Goal: Task Accomplishment & Management: Complete application form

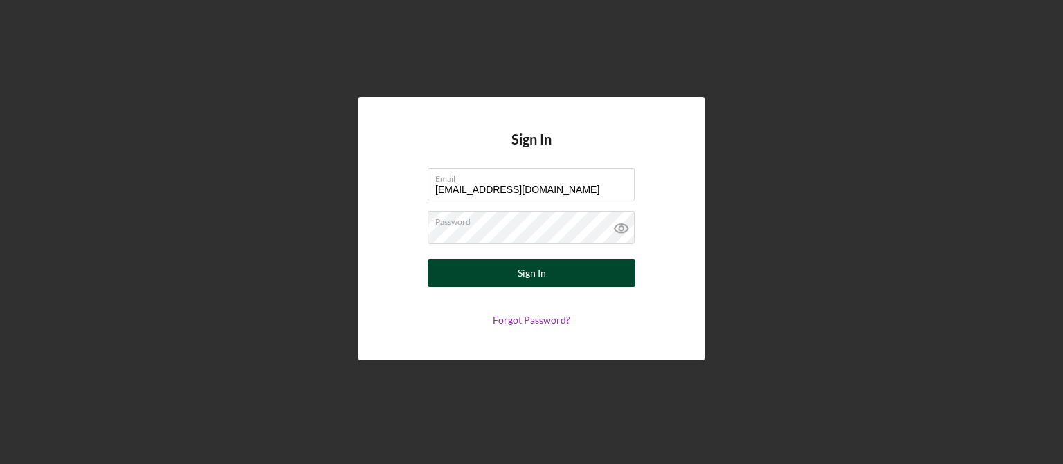
type input "[EMAIL_ADDRESS][DOMAIN_NAME]"
click at [545, 282] on button "Sign In" at bounding box center [532, 273] width 208 height 28
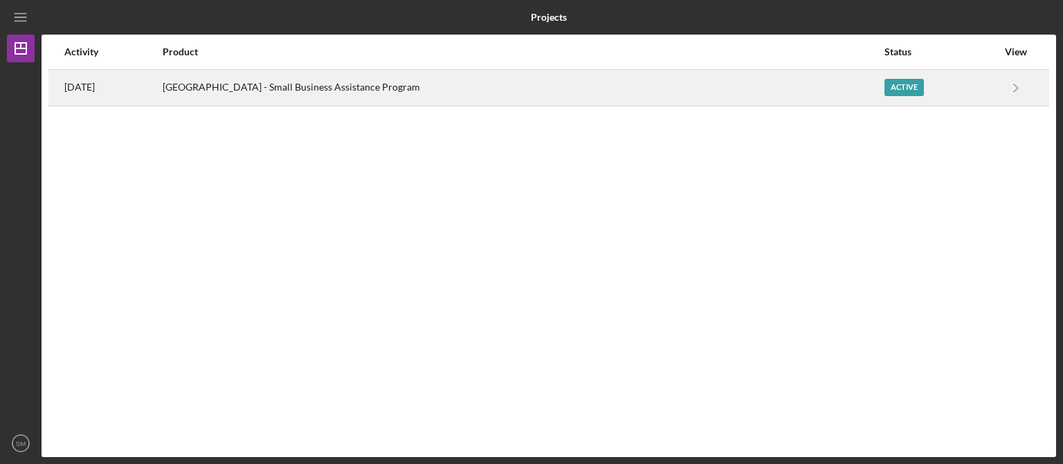
click at [901, 91] on div "Active" at bounding box center [903, 87] width 39 height 17
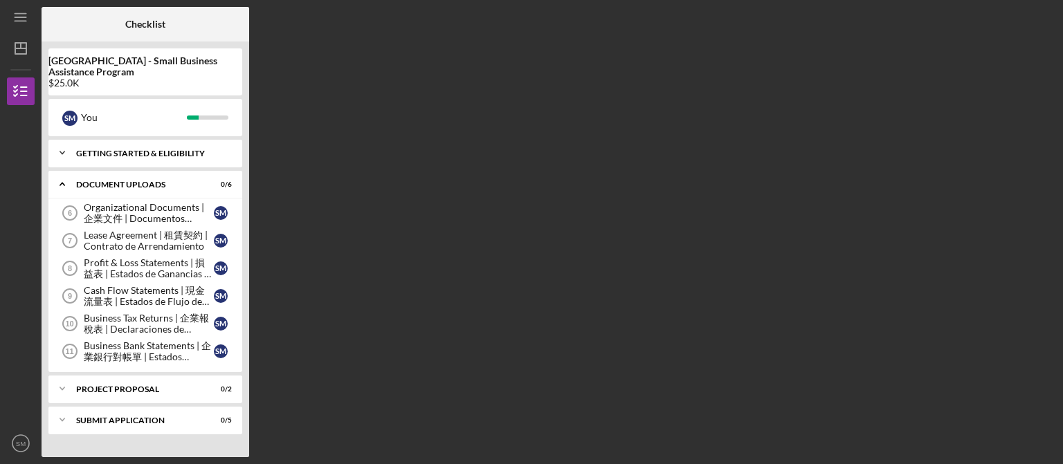
click at [66, 154] on icon "Icon/Expander" at bounding box center [62, 153] width 28 height 28
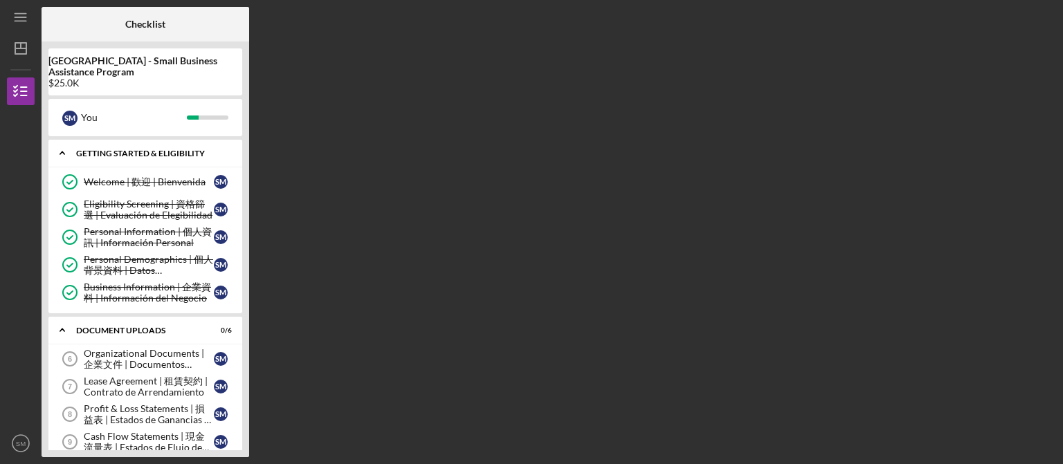
click at [66, 154] on icon "Icon/Expander" at bounding box center [62, 153] width 28 height 28
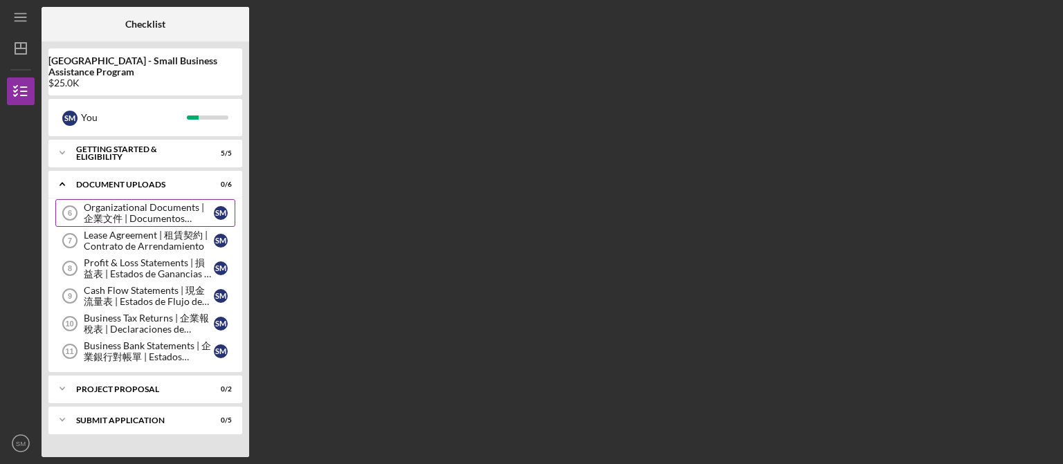
click at [100, 211] on div "Organizational Documents | 企業文件 | Documentos Organizacionales" at bounding box center [149, 213] width 130 height 22
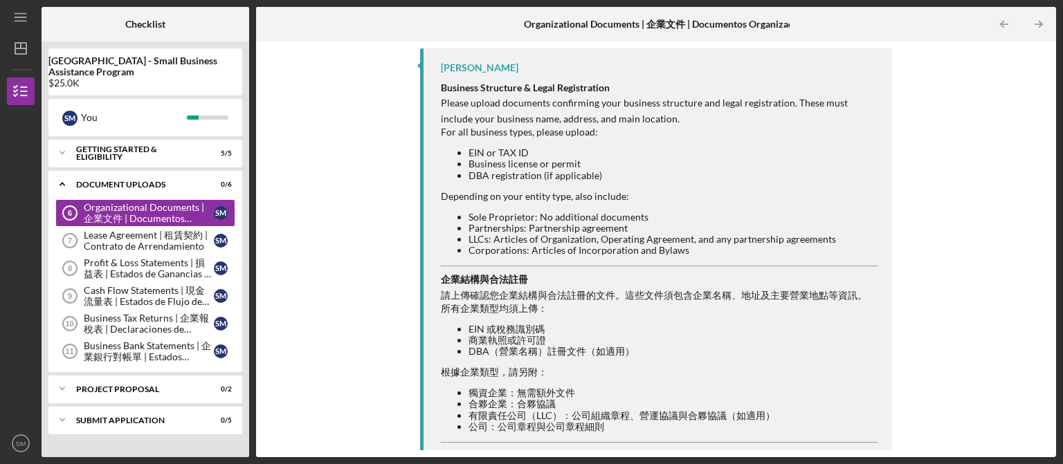
scroll to position [153, 0]
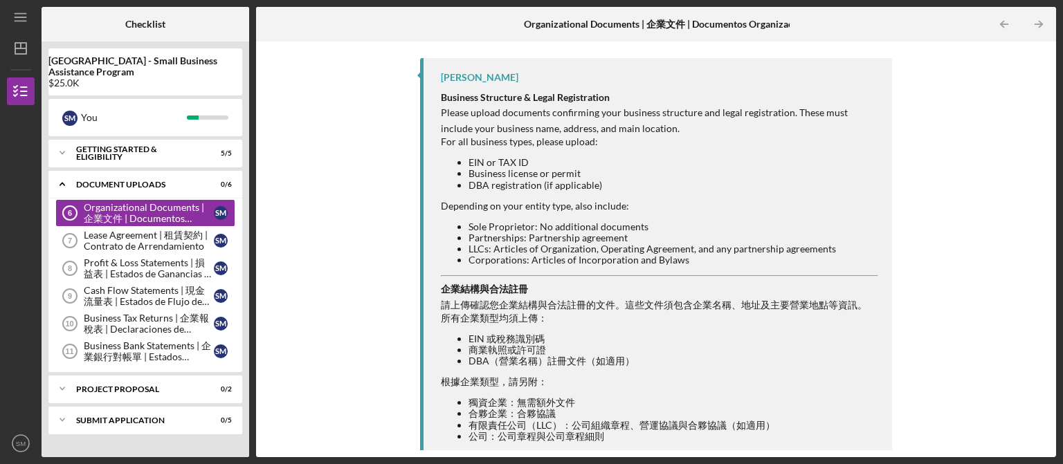
click at [270, 145] on div "Icon/Upload Upload Request Icon/Message Comment [PERSON_NAME] Business Structur…" at bounding box center [656, 249] width 786 height 402
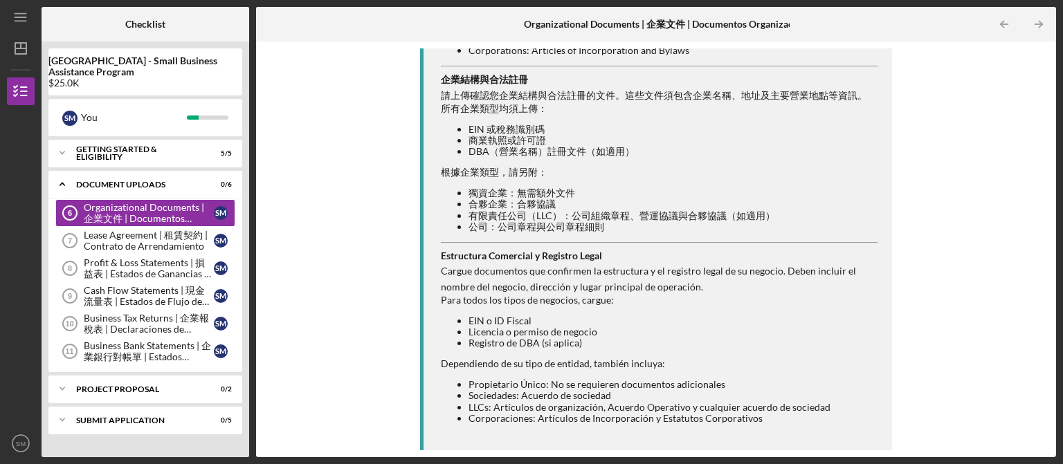
scroll to position [0, 0]
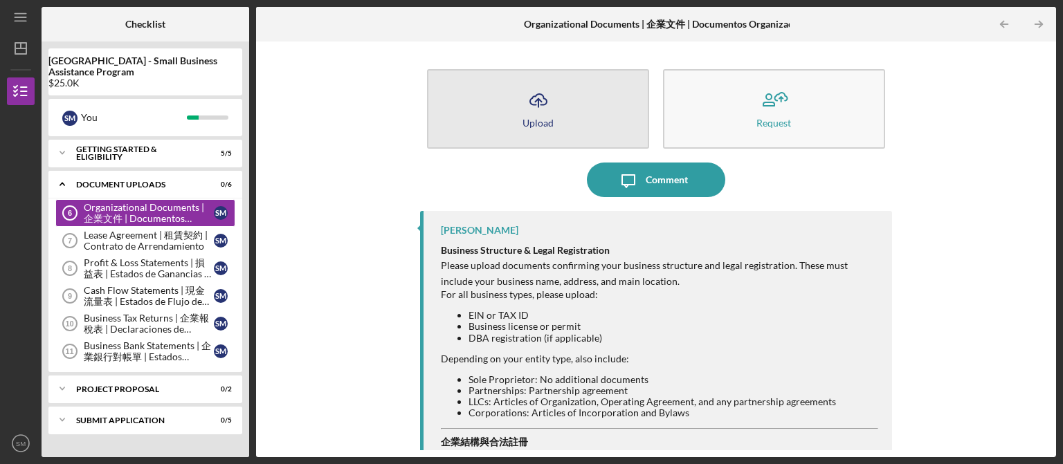
click at [532, 104] on icon "button" at bounding box center [538, 99] width 17 height 10
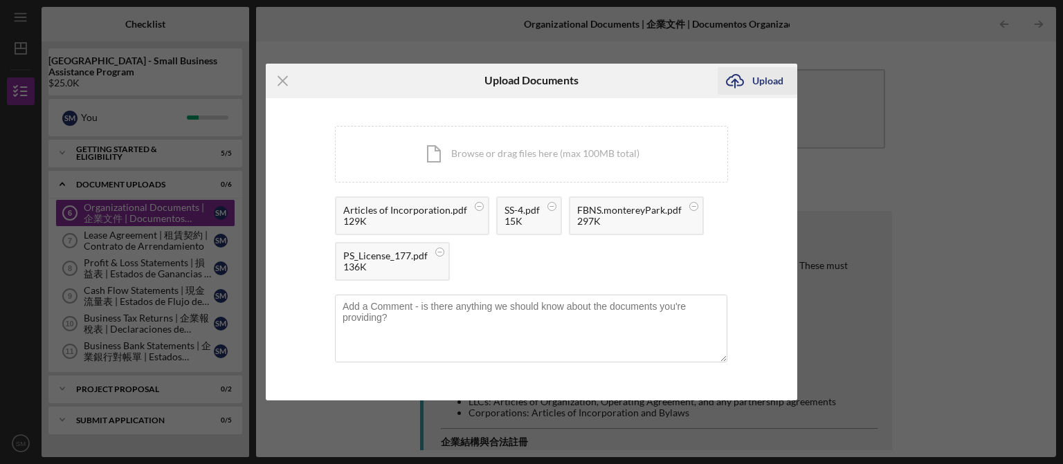
click at [760, 82] on div "Upload" at bounding box center [767, 81] width 31 height 28
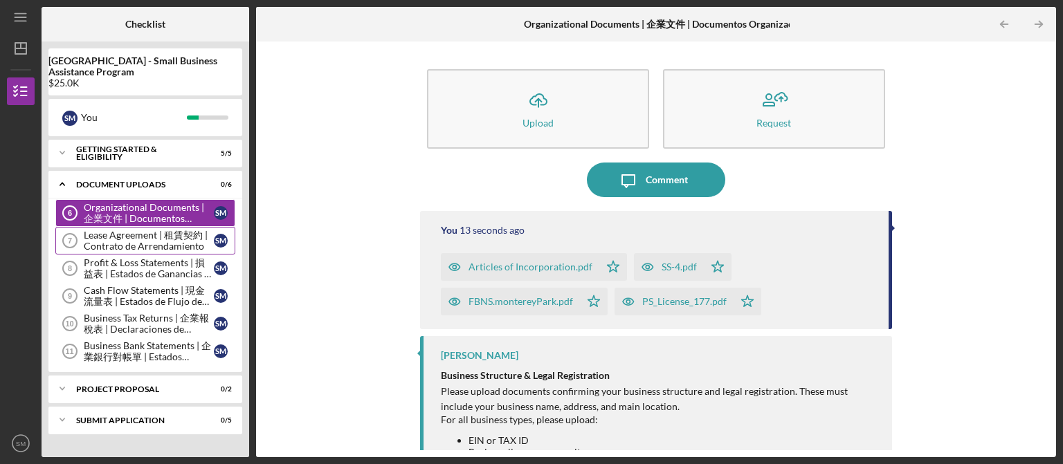
click at [147, 242] on div "Lease Agreement | 租賃契約 | Contrato de Arrendamiento" at bounding box center [149, 241] width 130 height 22
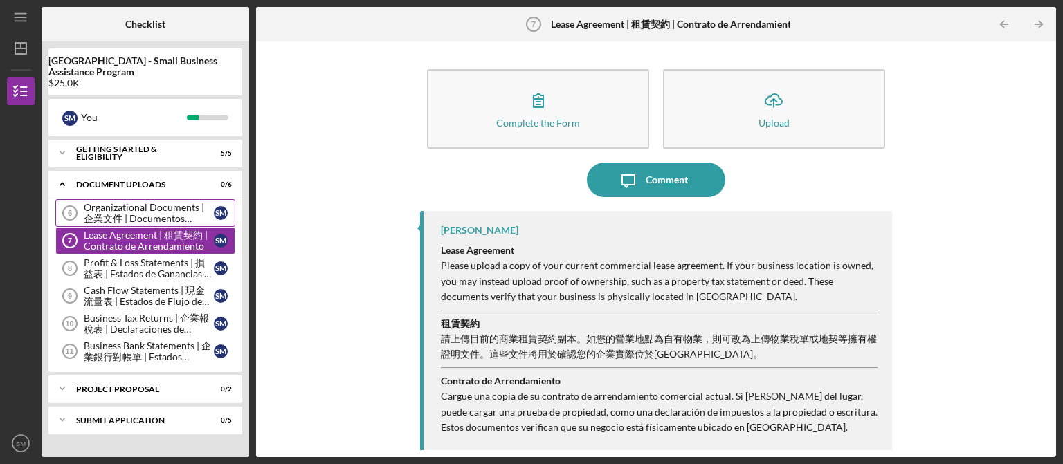
click at [140, 215] on div "Organizational Documents | 企業文件 | Documentos Organizacionales" at bounding box center [149, 213] width 130 height 22
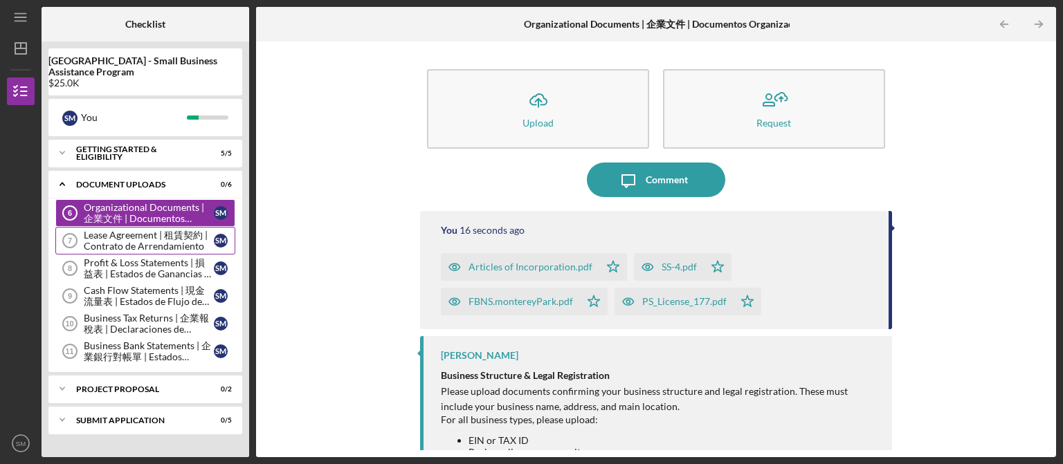
click at [140, 238] on div "Lease Agreement | 租賃契約 | Contrato de Arrendamiento" at bounding box center [149, 241] width 130 height 22
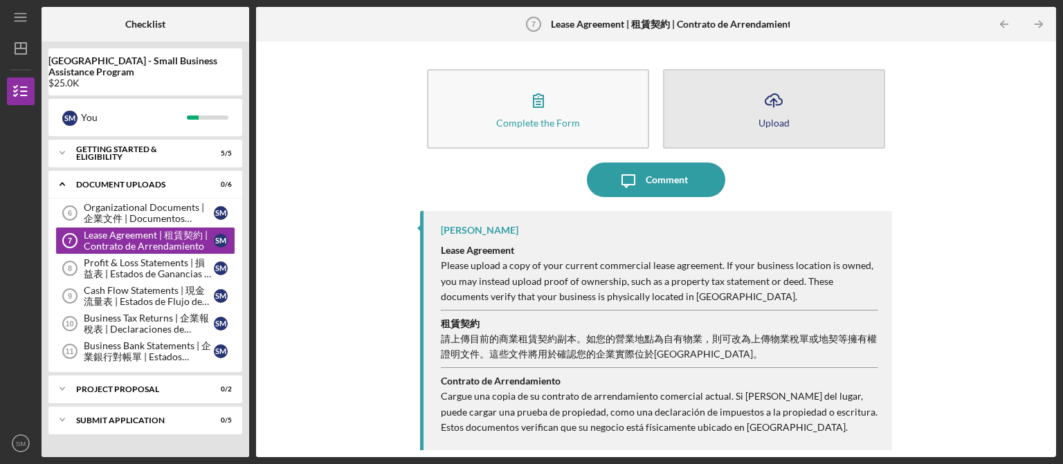
click at [789, 108] on icon "Icon/Upload" at bounding box center [773, 100] width 35 height 35
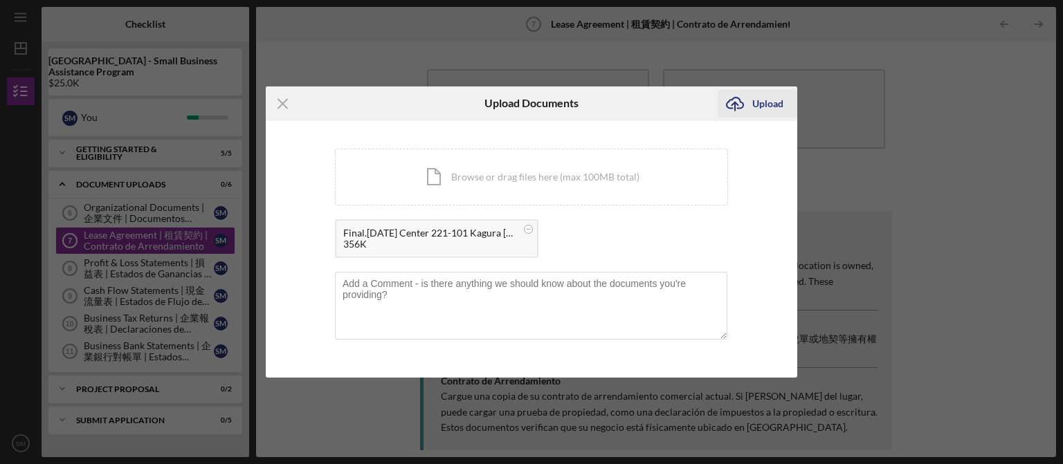
click at [766, 94] on div "Upload" at bounding box center [767, 104] width 31 height 28
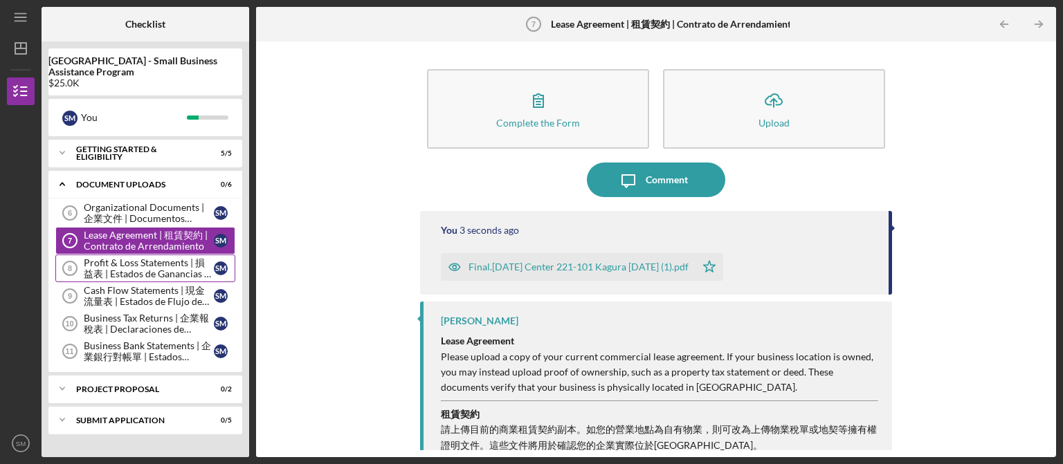
click at [160, 270] on div "Profit & Loss Statements | 損益表 | Estados de Ganancias y Pérdidas" at bounding box center [149, 268] width 130 height 22
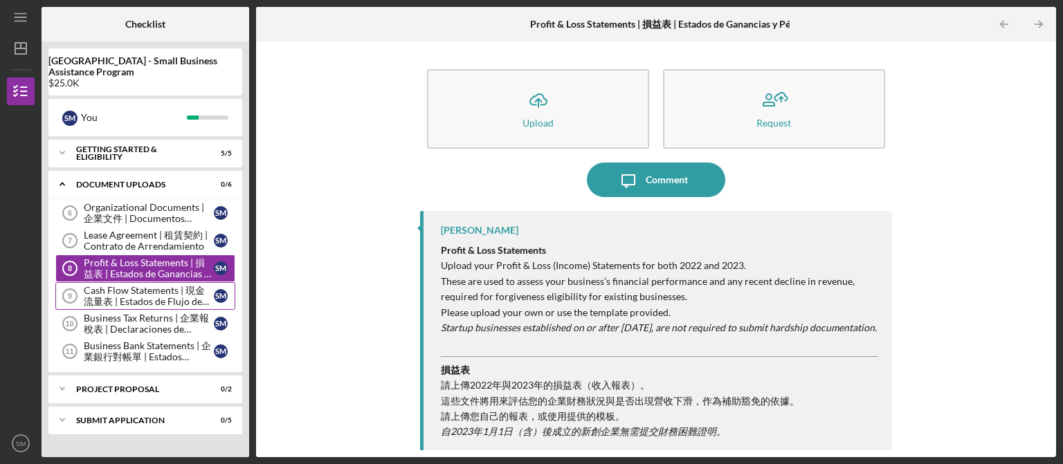
click at [165, 297] on div "Cash Flow Statements | 現金流量表 | Estados de Flujo de Efectivo" at bounding box center [149, 296] width 130 height 22
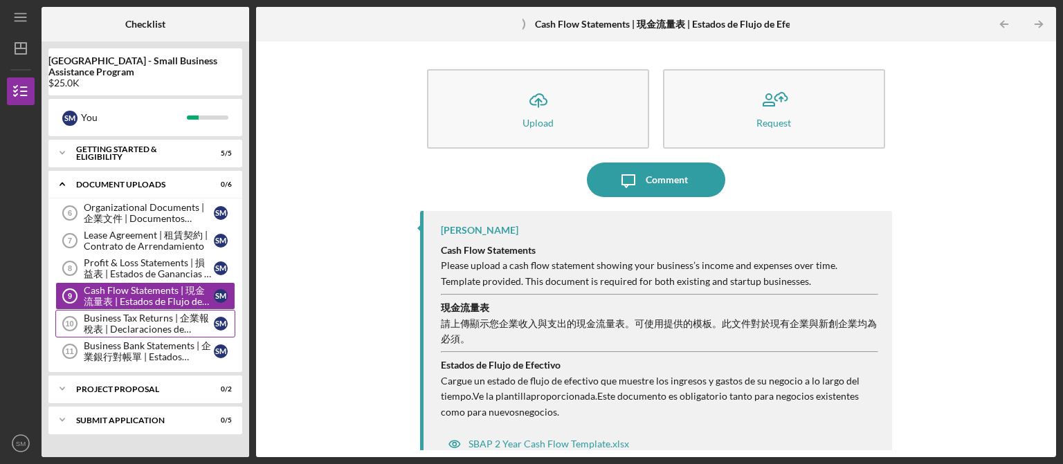
click at [151, 327] on div "Business Tax Returns | 企業報稅表 | Declaraciones de Impuestos del Negocio" at bounding box center [149, 324] width 130 height 22
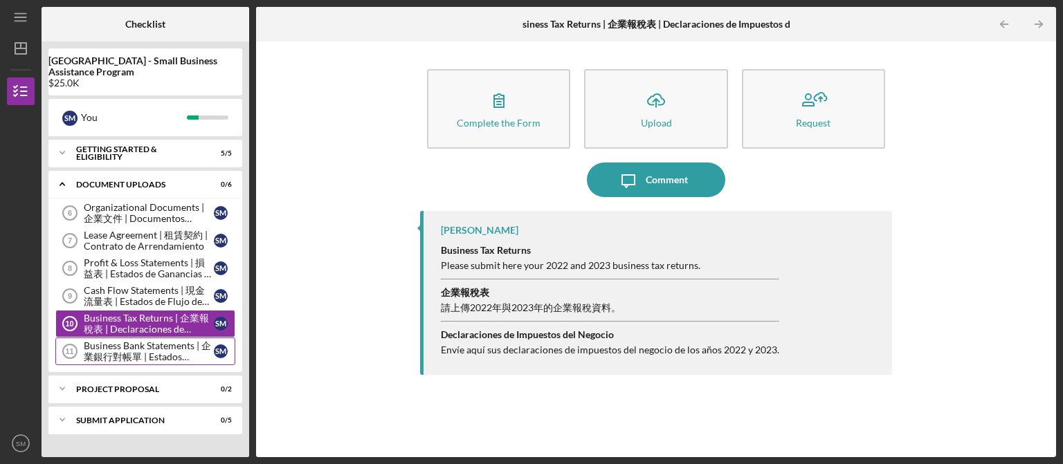
click at [154, 353] on div "Business Bank Statements | 企業銀行對帳單 | Estados Bancarios del Negocio" at bounding box center [149, 351] width 130 height 22
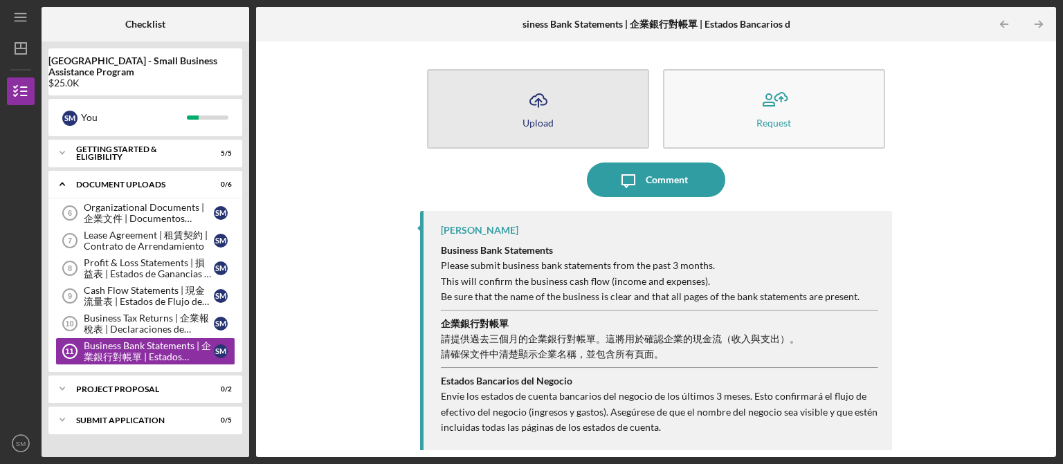
click at [546, 129] on button "Icon/Upload Upload" at bounding box center [538, 109] width 222 height 80
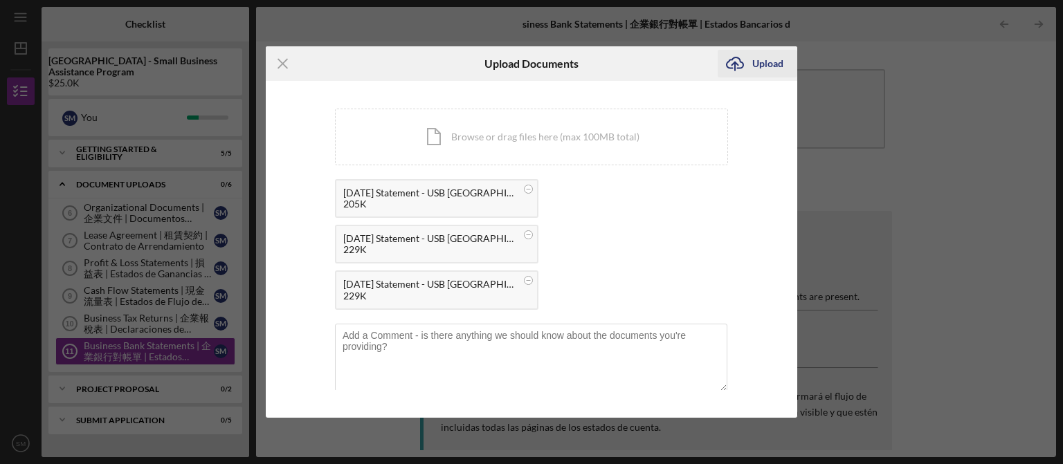
drag, startPoint x: 773, startPoint y: 49, endPoint x: 776, endPoint y: 56, distance: 7.7
click at [776, 56] on div "Icon/Upload Upload" at bounding box center [757, 63] width 80 height 35
click at [277, 62] on icon "Icon/Menu Close" at bounding box center [283, 63] width 35 height 35
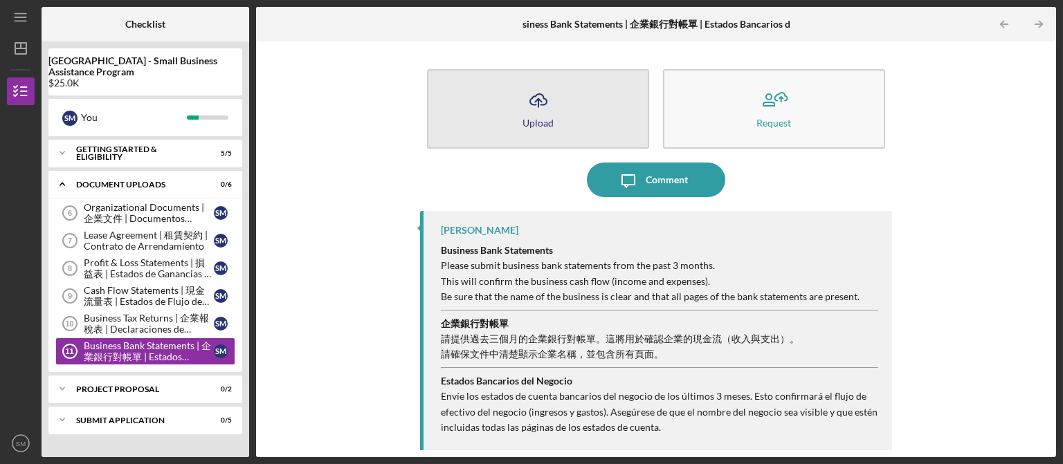
click at [522, 110] on icon "Icon/Upload" at bounding box center [538, 100] width 35 height 35
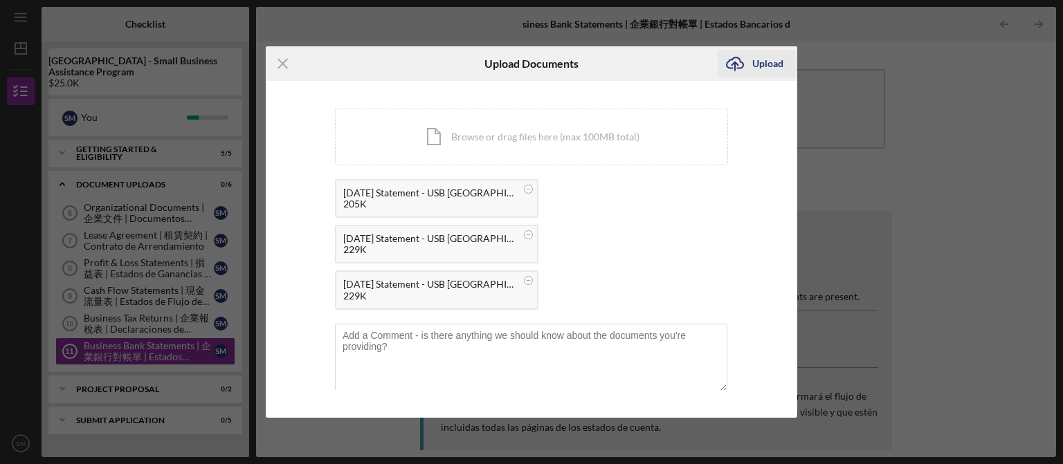
click at [771, 62] on div "Upload" at bounding box center [767, 64] width 31 height 28
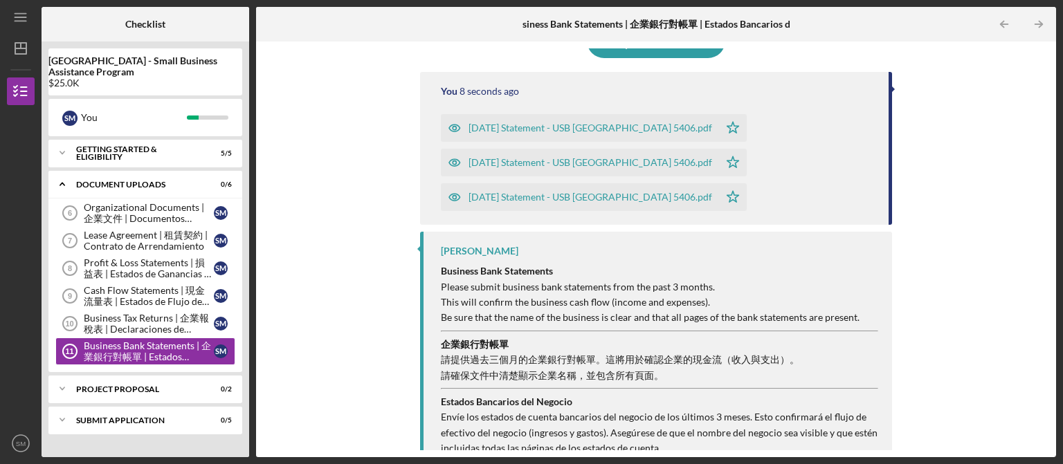
scroll to position [161, 0]
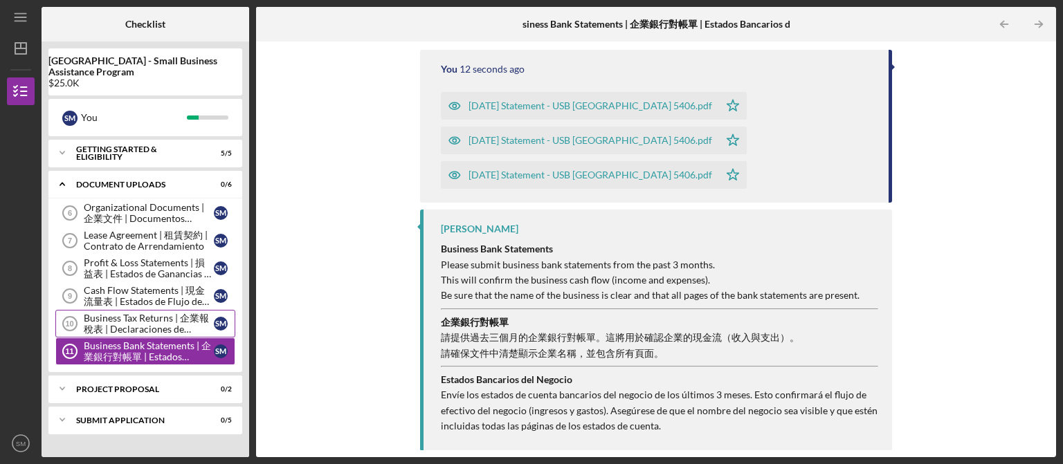
click at [187, 315] on div "Business Tax Returns | 企業報稅表 | Declaraciones de Impuestos del Negocio" at bounding box center [149, 324] width 130 height 22
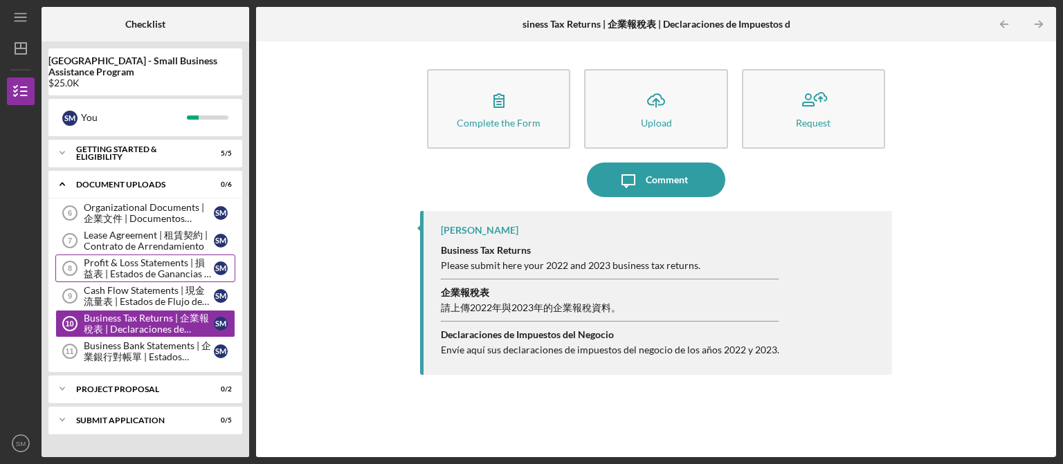
click at [138, 268] on div "Profit & Loss Statements | 損益表 | Estados de Ganancias y Pérdidas" at bounding box center [149, 268] width 130 height 22
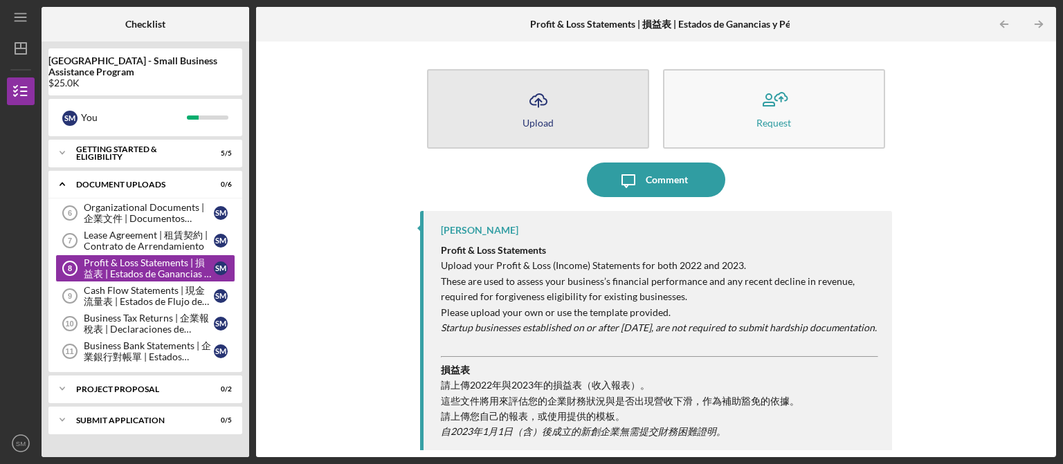
click at [536, 120] on div "Upload" at bounding box center [537, 123] width 31 height 10
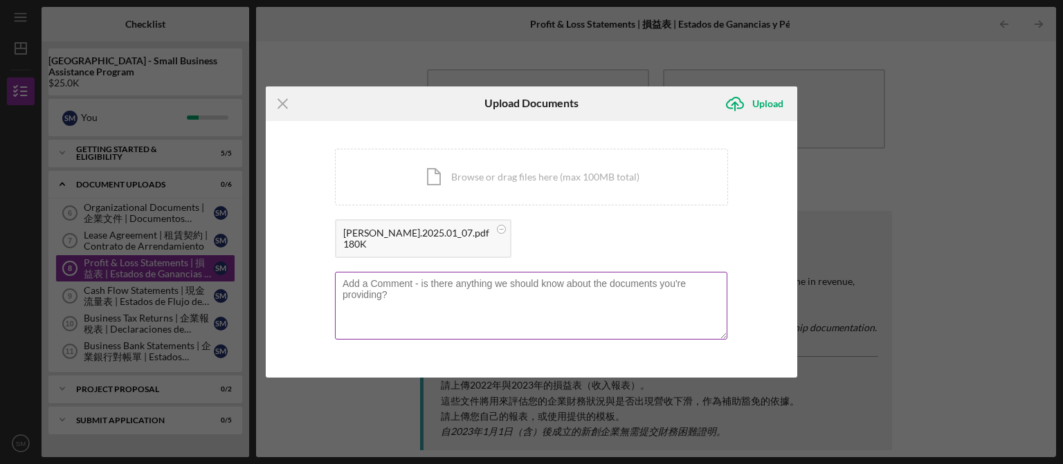
click at [519, 293] on textarea at bounding box center [531, 306] width 392 height 68
click at [574, 289] on textarea "P and L is for this year to date only because we open this year." at bounding box center [531, 306] width 392 height 68
type textarea "P and L is for this year to date only because we have stated the business since…"
click at [777, 107] on div "Upload" at bounding box center [767, 104] width 31 height 28
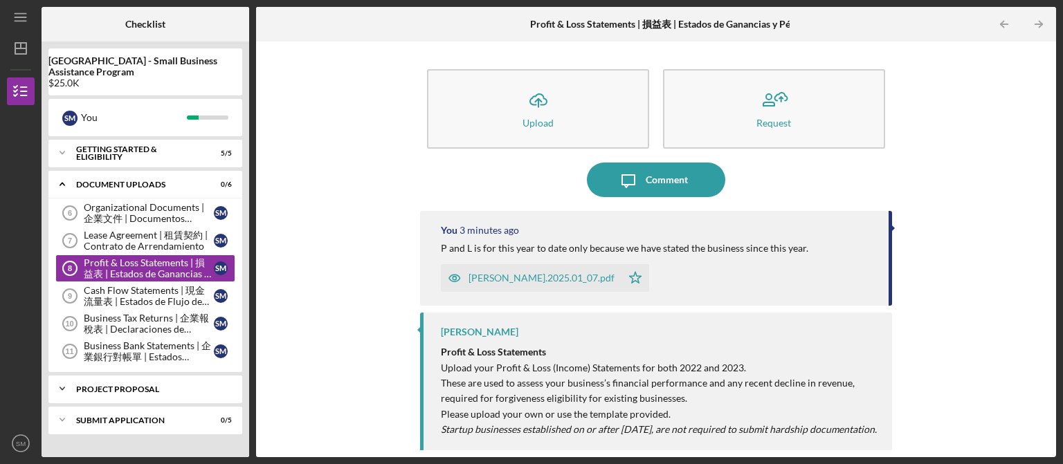
click at [104, 385] on div "Project Proposal" at bounding box center [150, 389] width 149 height 8
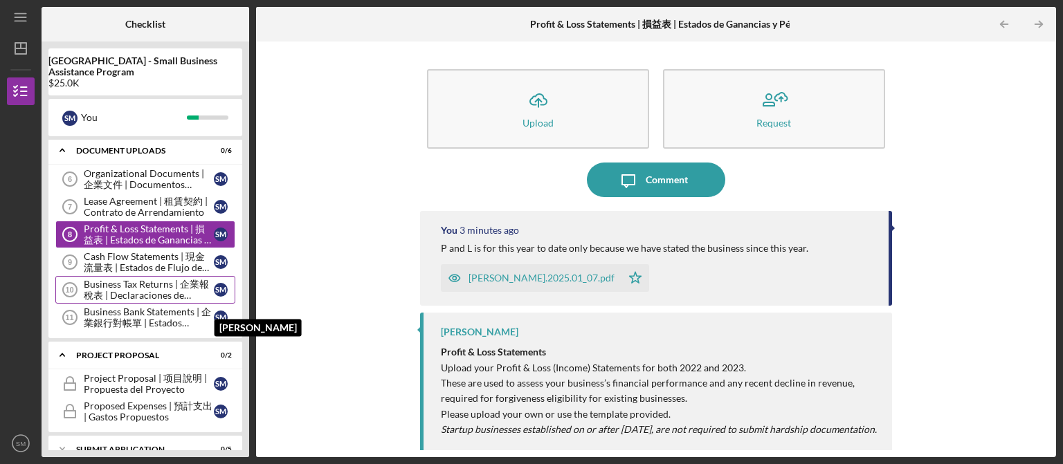
scroll to position [51, 0]
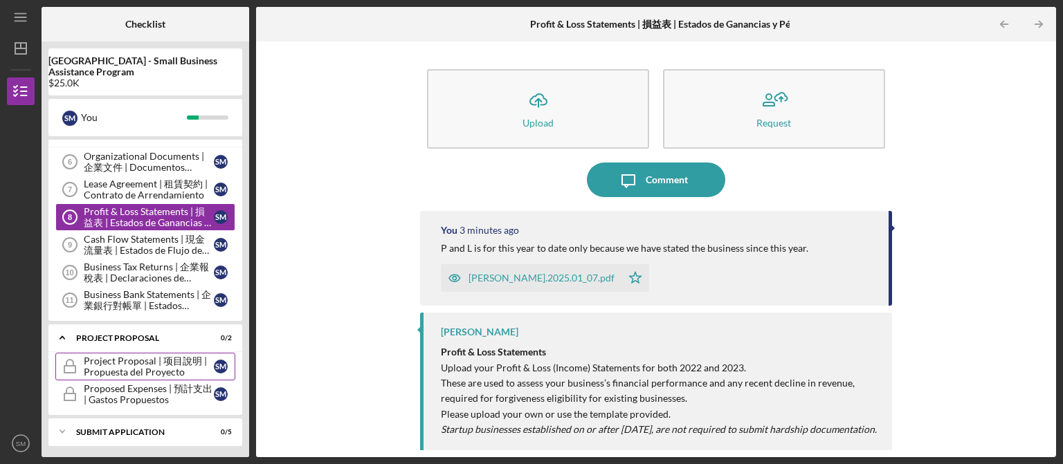
click at [132, 365] on div "Project Proposal | 项目說明 | Propuesta del Proyecto" at bounding box center [149, 367] width 130 height 22
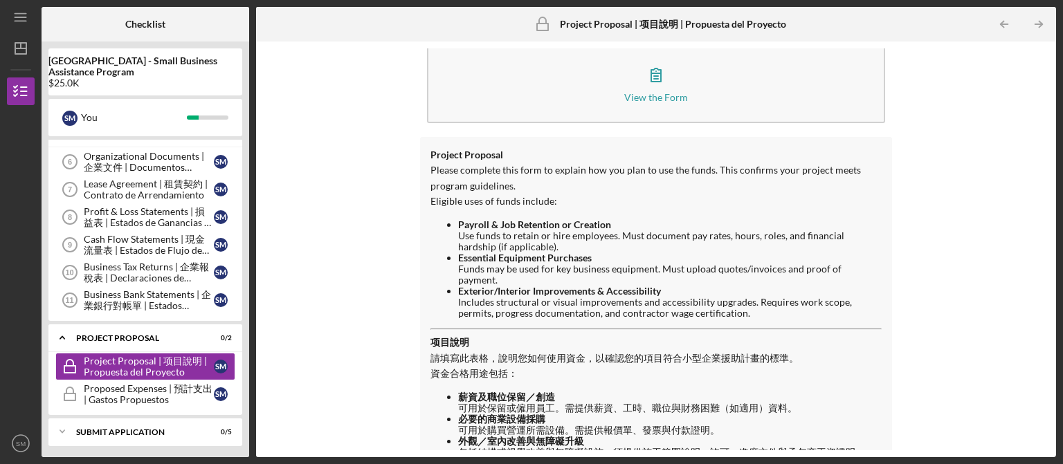
scroll to position [139, 0]
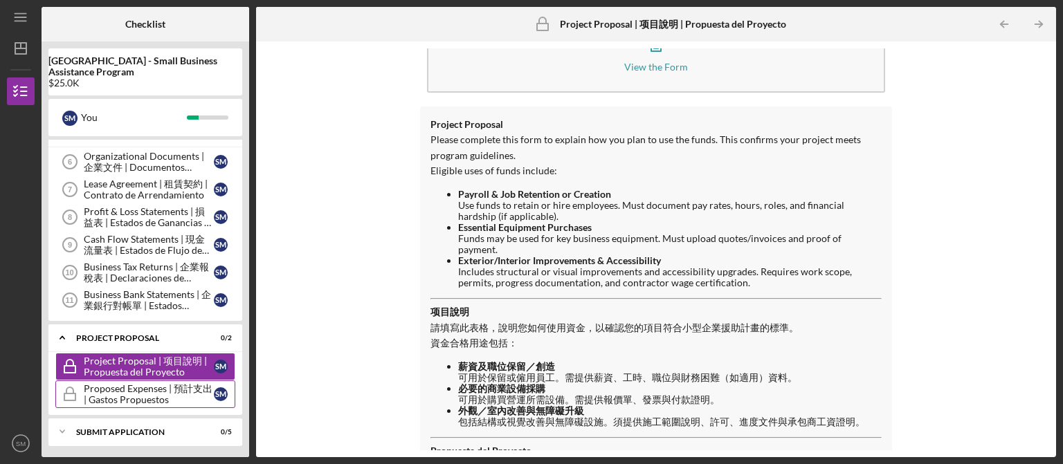
click at [129, 400] on div "Proposed Expenses | 預計支出 | Gastos Propuestos" at bounding box center [149, 394] width 130 height 22
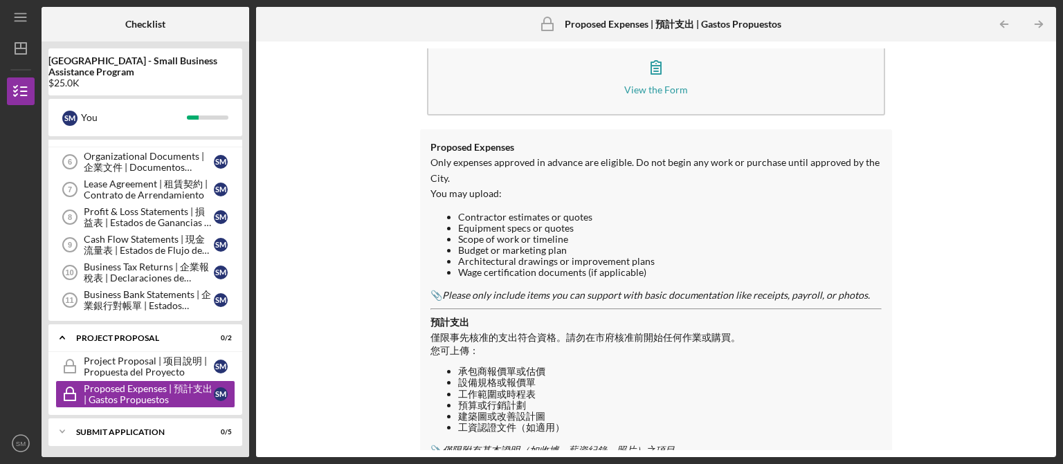
scroll to position [139, 0]
